Goal: Check status: Check status

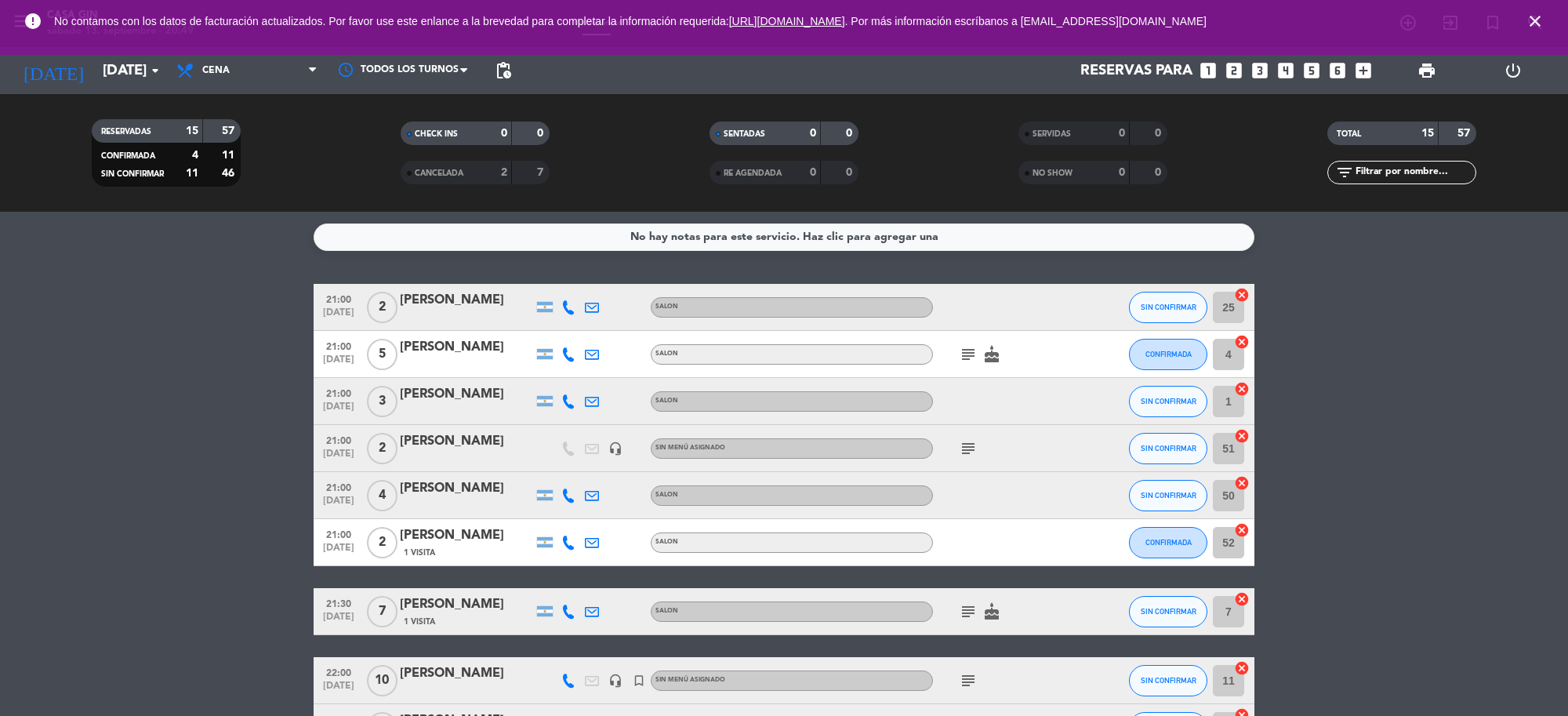
click at [1525, 33] on span "close" at bounding box center [1535, 21] width 43 height 43
click at [1535, 20] on icon "close" at bounding box center [1535, 21] width 19 height 19
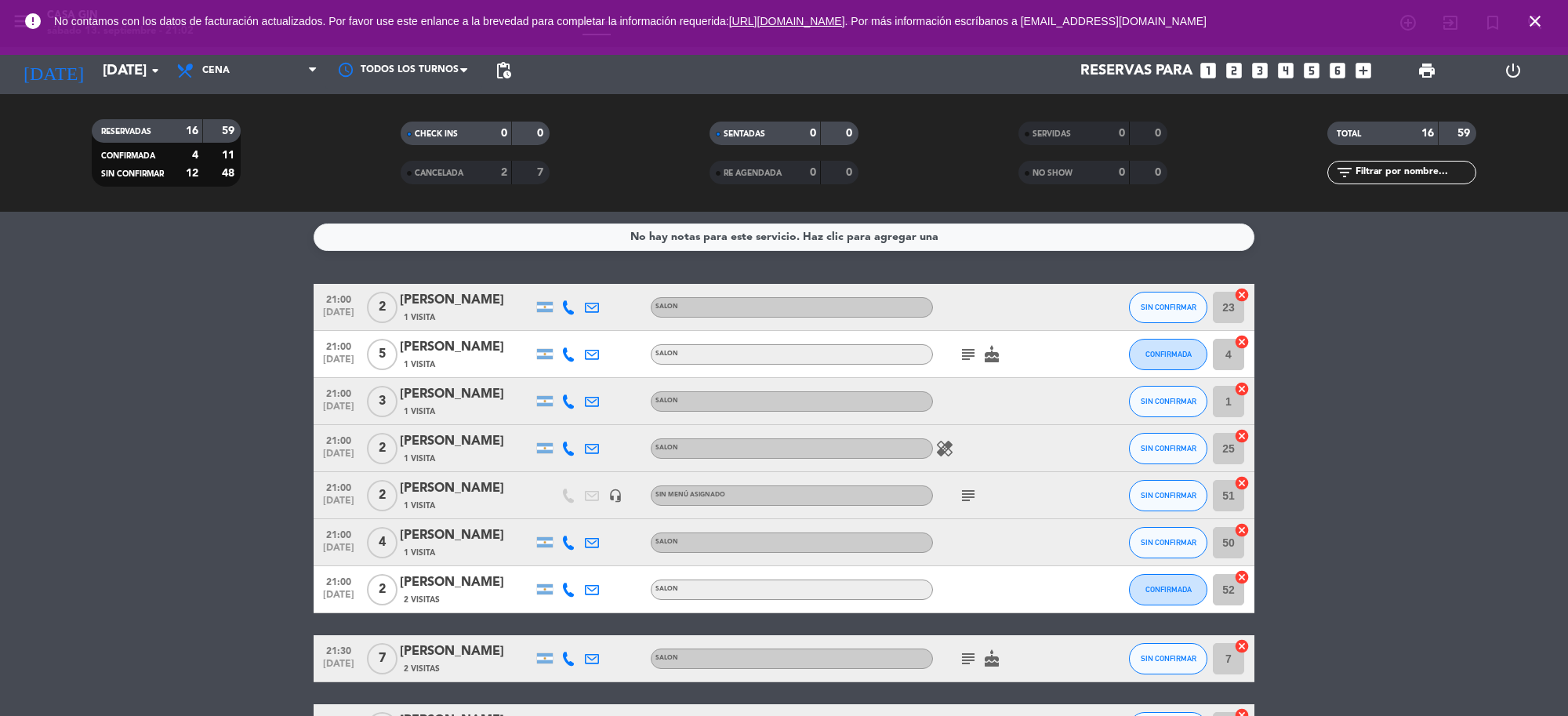
click at [1545, 25] on span "close" at bounding box center [1535, 21] width 43 height 43
click at [1542, 22] on icon "close" at bounding box center [1535, 21] width 19 height 19
drag, startPoint x: 126, startPoint y: 248, endPoint x: 135, endPoint y: 249, distance: 9.1
click at [127, 249] on service-notes "No hay notas para este servicio. Haz clic para agregar una" at bounding box center [784, 237] width 1568 height 28
click at [1538, 6] on span "close" at bounding box center [1535, 21] width 43 height 43
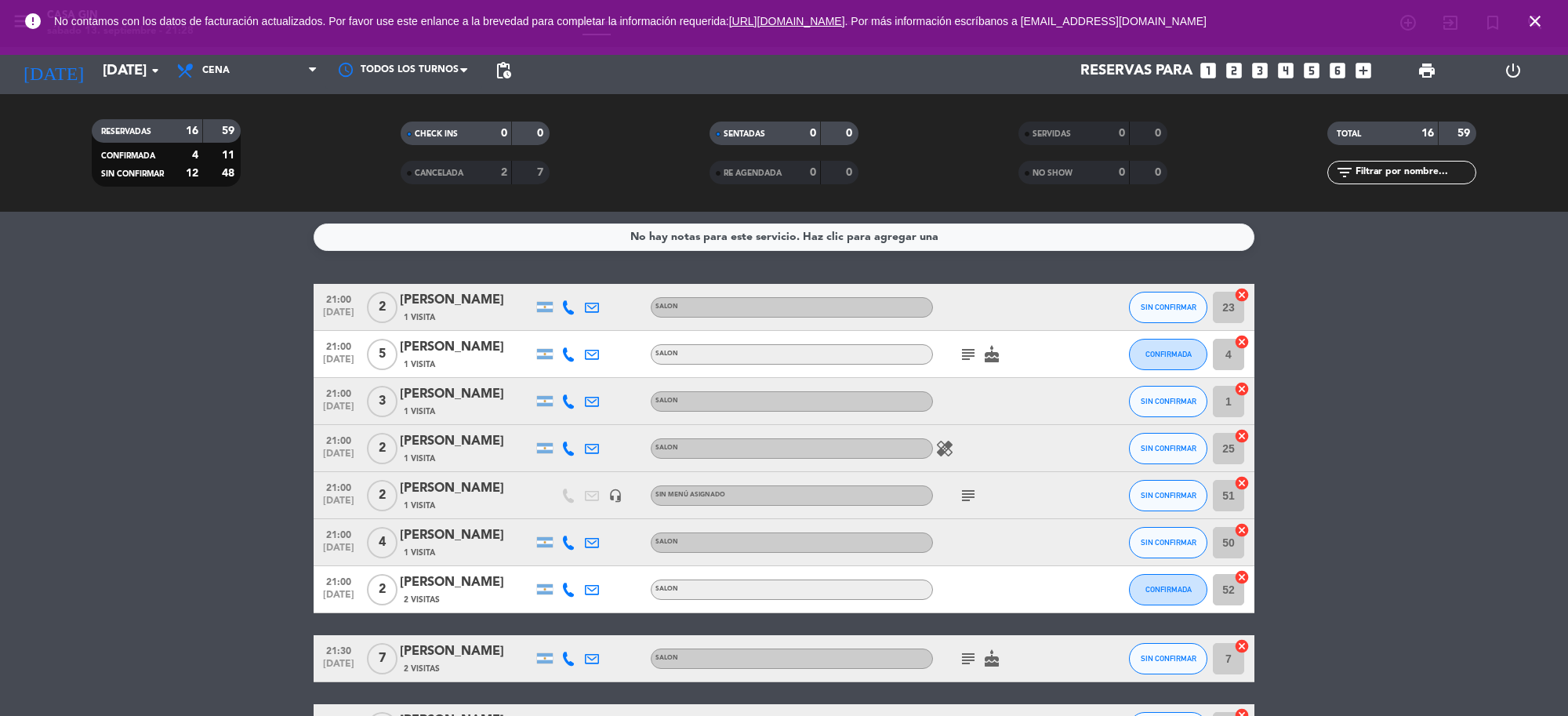
click at [1540, 13] on icon "close" at bounding box center [1535, 21] width 19 height 19
click at [1541, 19] on icon "close" at bounding box center [1535, 21] width 19 height 19
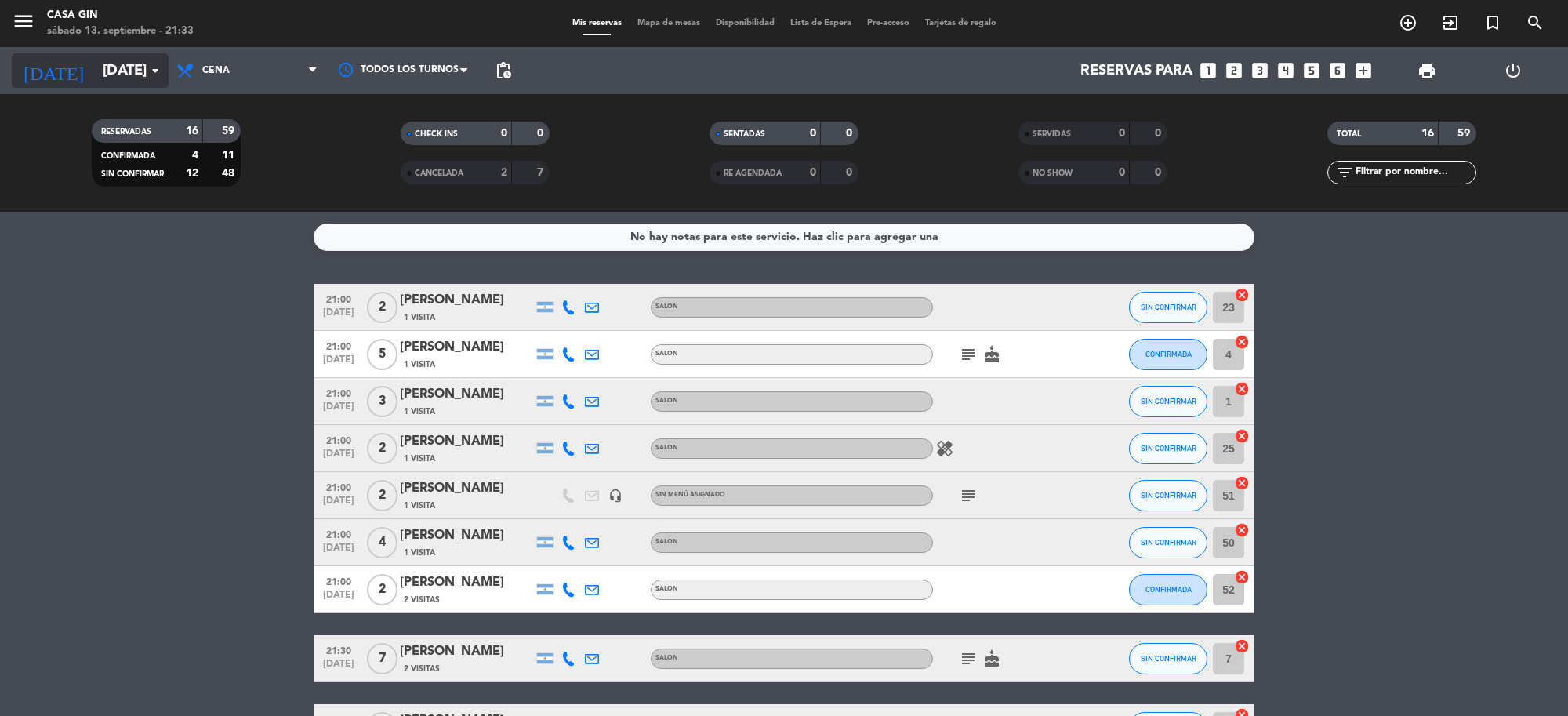
click at [128, 61] on input "[DATE]" at bounding box center [186, 70] width 185 height 33
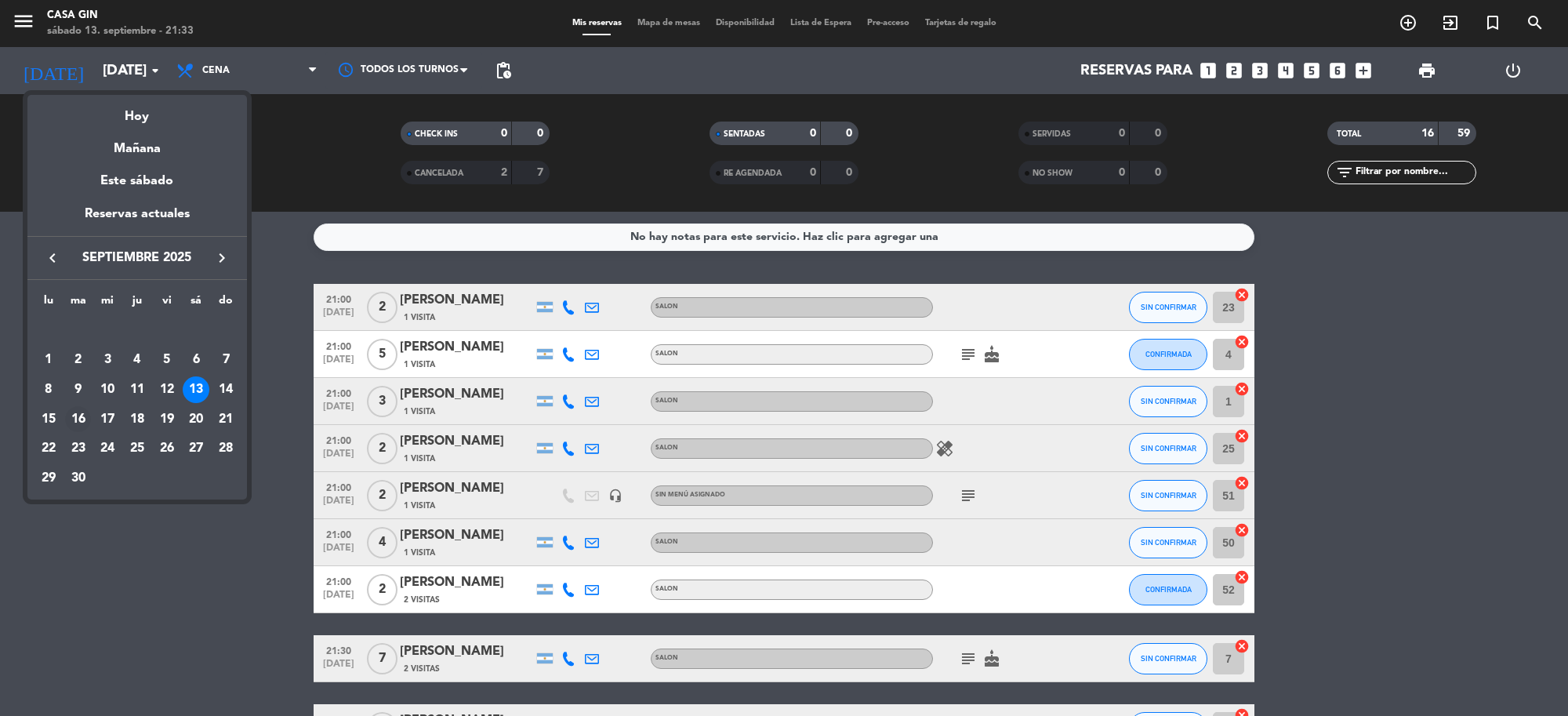
click at [74, 408] on div "16" at bounding box center [79, 420] width 27 height 27
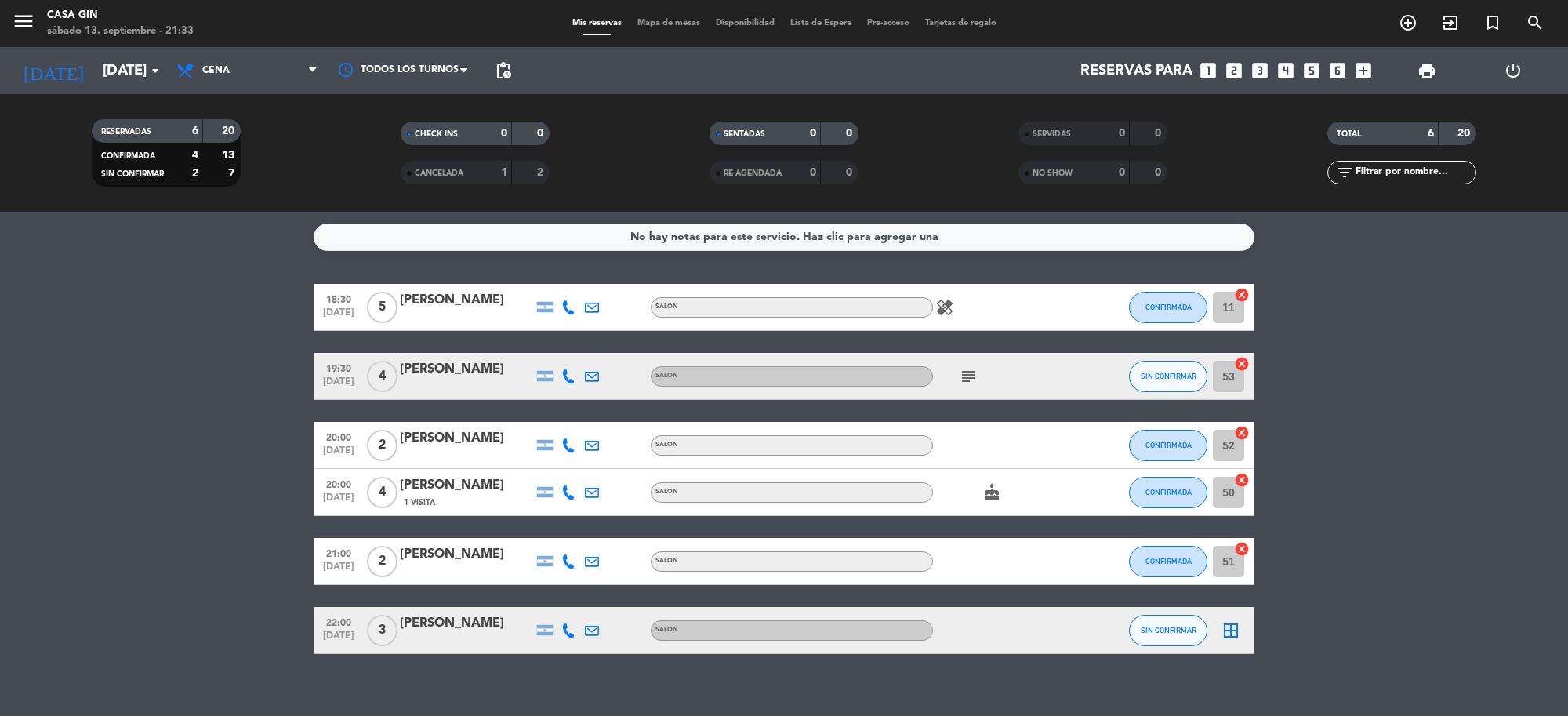
click at [974, 372] on icon "subject" at bounding box center [968, 376] width 19 height 19
click at [970, 500] on div "cake" at bounding box center [1004, 492] width 141 height 46
drag, startPoint x: 986, startPoint y: 647, endPoint x: 989, endPoint y: 686, distance: 39.1
click at [989, 667] on div "No hay notas para este servicio. Haz clic para agregar una 18:30 [DATE] 5 [PERS…" at bounding box center [784, 463] width 1568 height 504
click at [0, 452] on bookings-row "18:30 [DATE] 5 [PERSON_NAME] SALON healing CONFIRMADA 11 cancel 19:30 [DATE] 4 …" at bounding box center [784, 468] width 1568 height 371
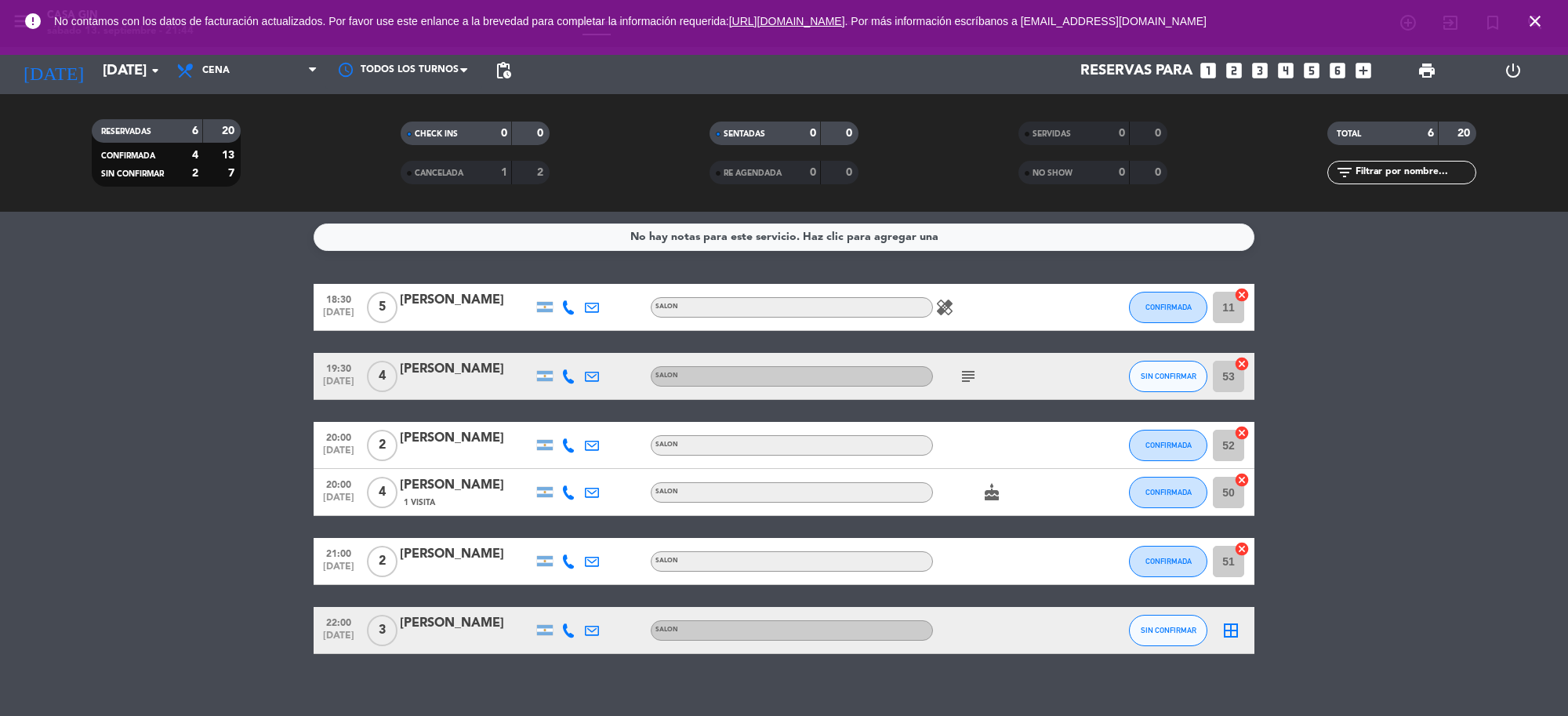
click at [1541, 18] on icon "close" at bounding box center [1535, 21] width 19 height 19
click at [973, 378] on icon "subject" at bounding box center [968, 376] width 19 height 19
click at [102, 65] on input "[DATE]" at bounding box center [186, 70] width 185 height 33
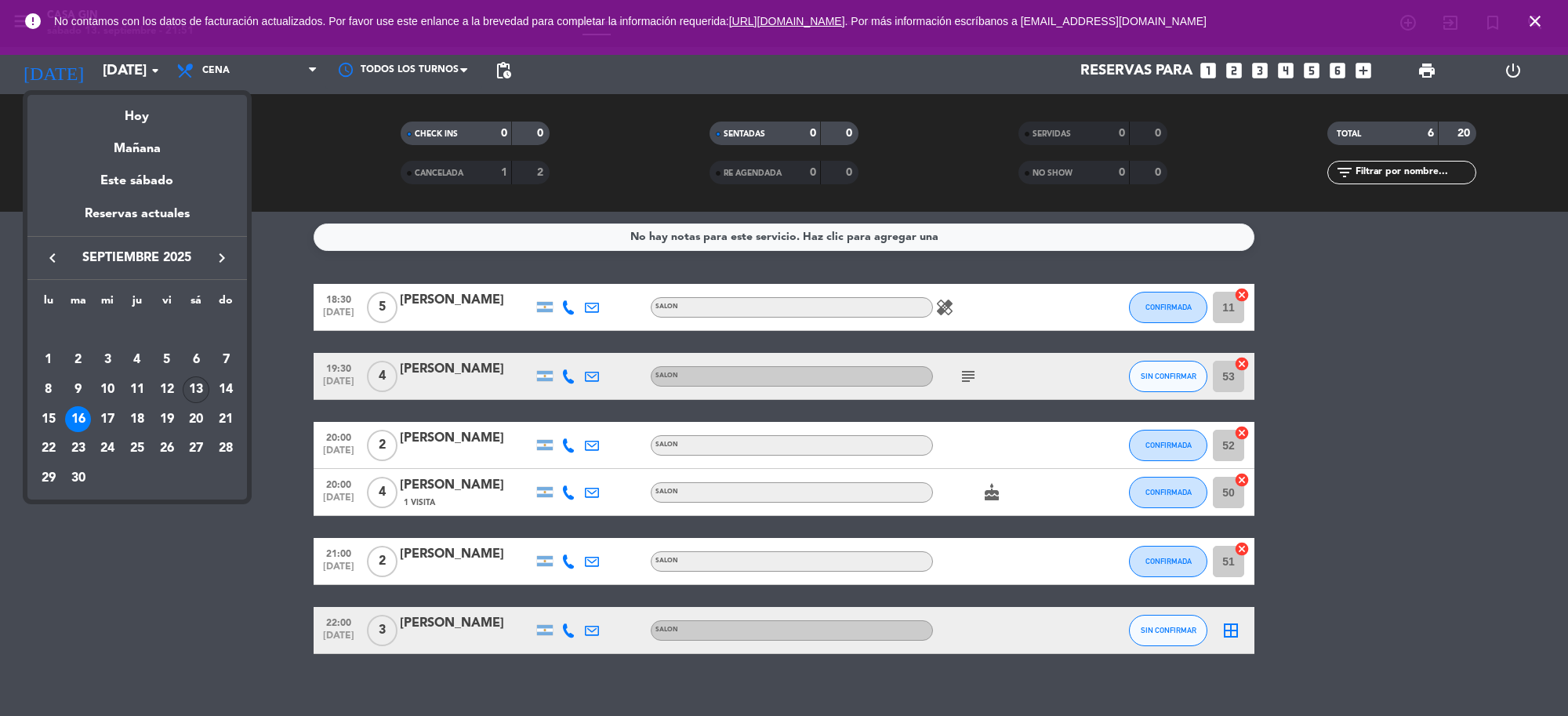
click at [200, 388] on div "13" at bounding box center [196, 390] width 27 height 27
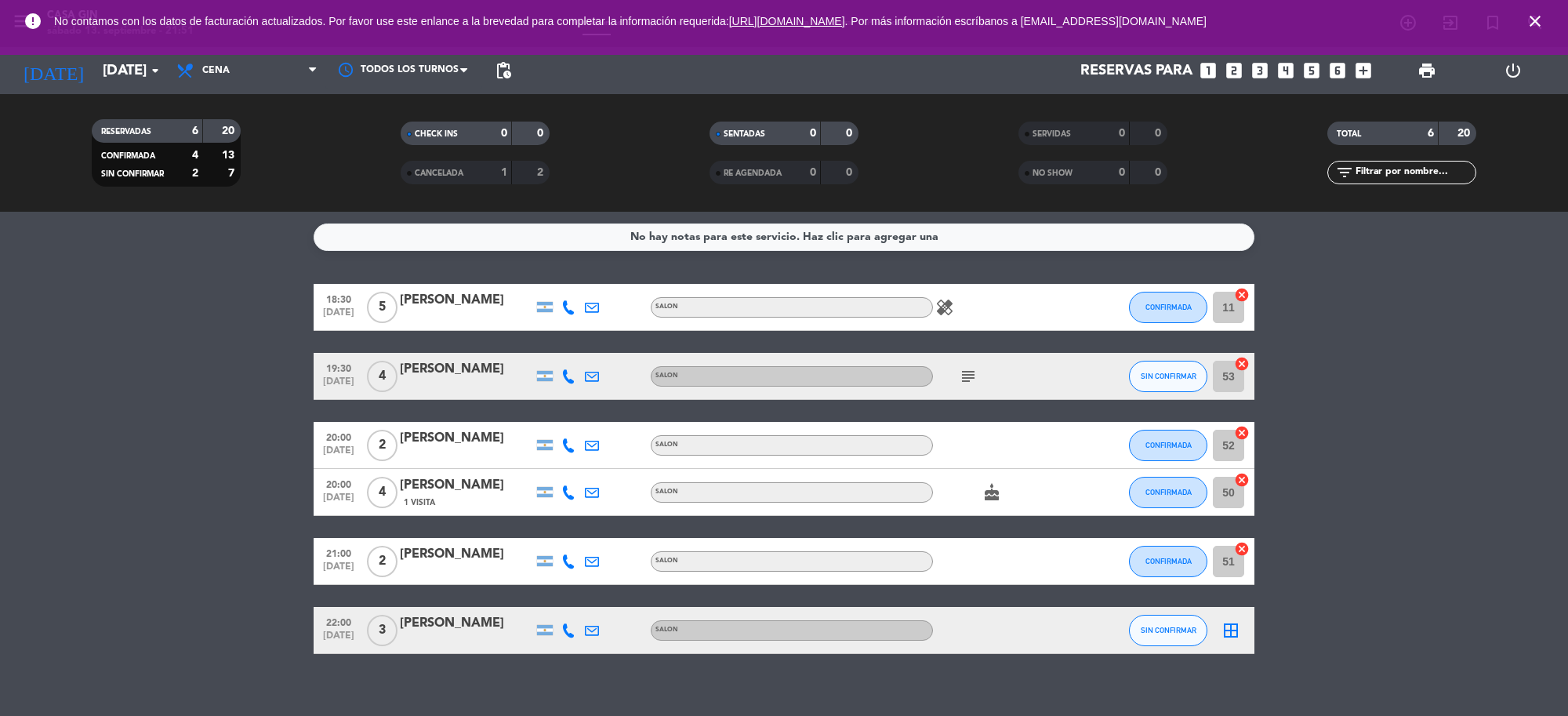
type input "[DATE]"
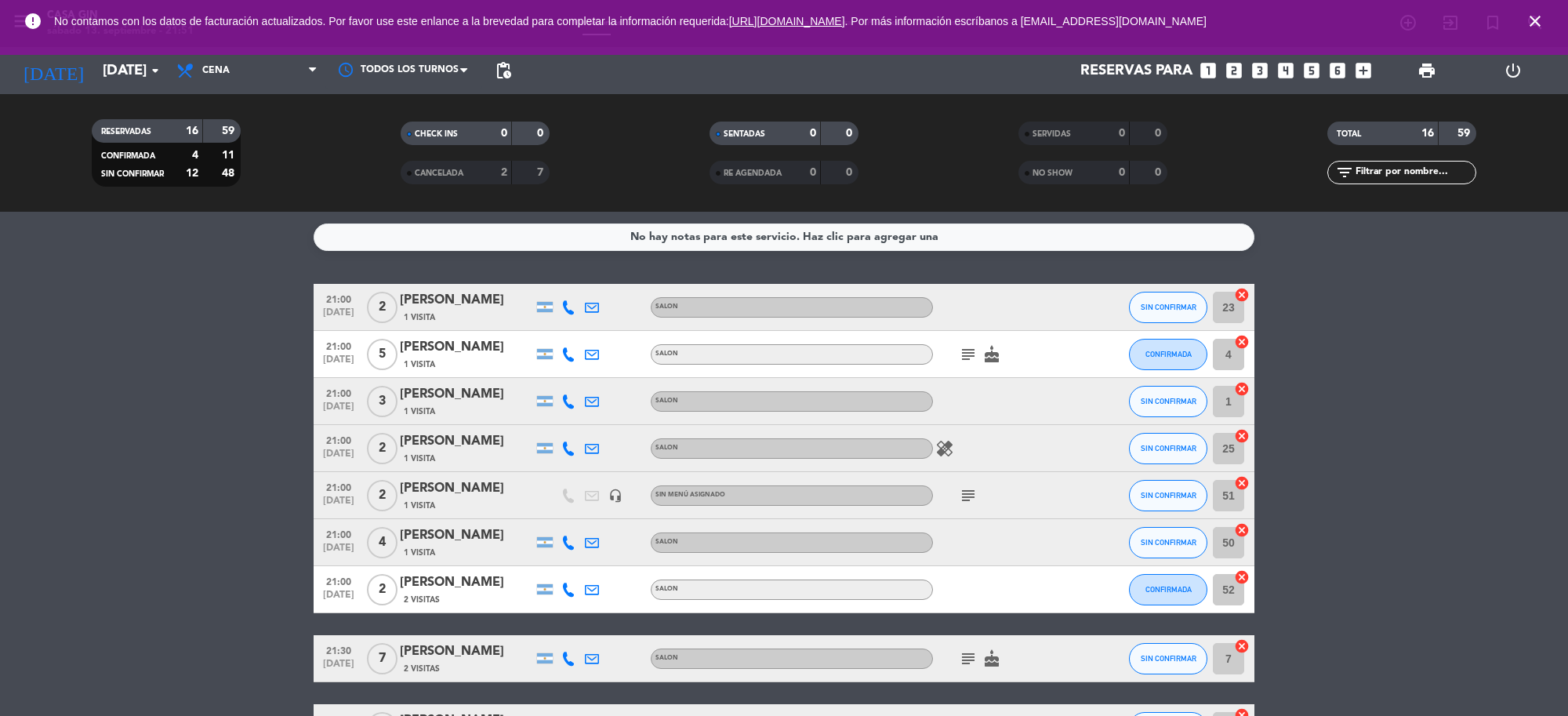
click at [968, 358] on icon "subject" at bounding box center [968, 355] width 19 height 19
